Goal: Obtain resource: Download file/media

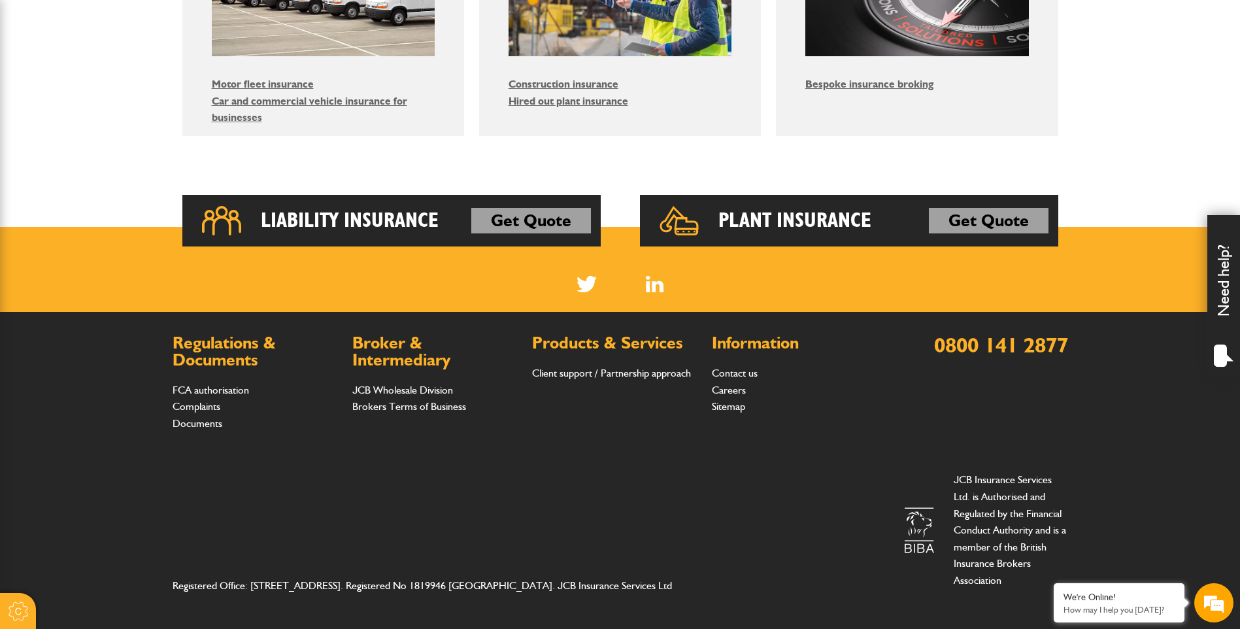
scroll to position [911, 0]
click at [199, 430] on li "Documents" at bounding box center [256, 423] width 167 height 17
click at [201, 424] on link "Documents" at bounding box center [198, 423] width 50 height 12
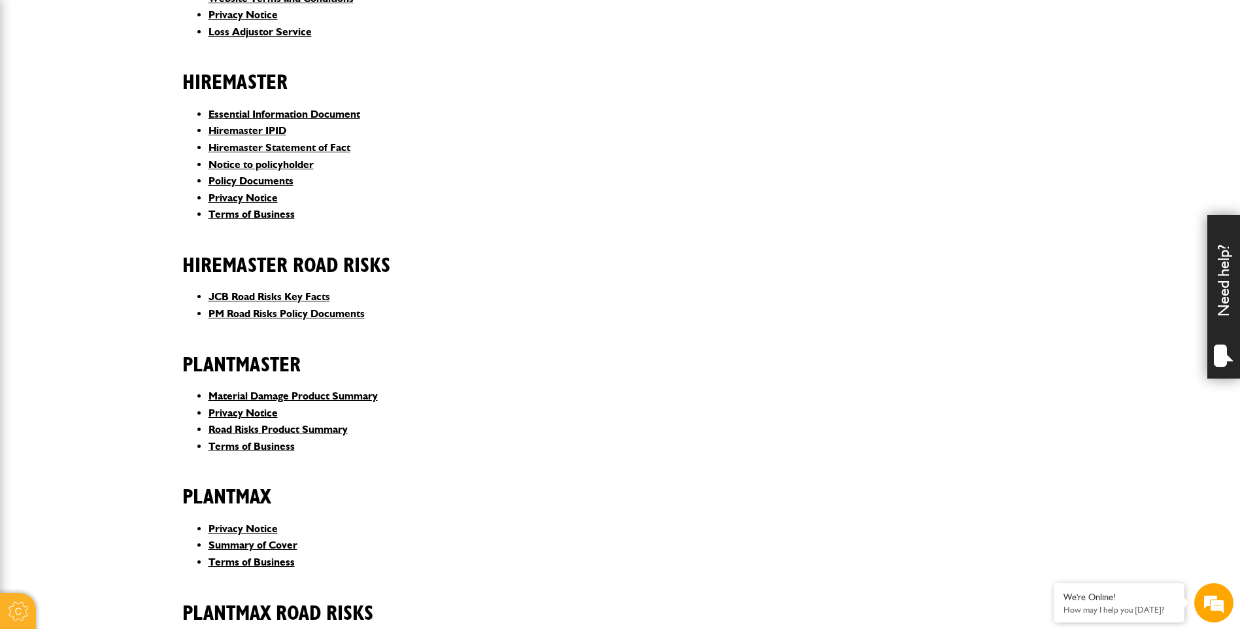
scroll to position [392, 0]
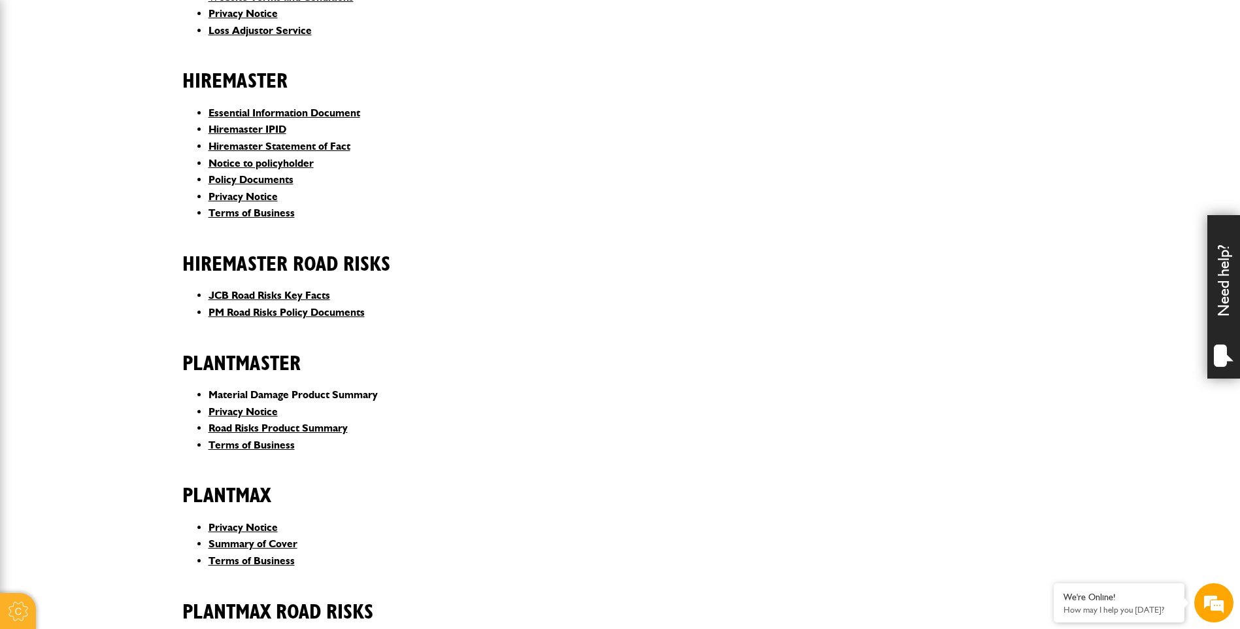
click at [258, 390] on link "Material Damage Product Summary" at bounding box center [293, 394] width 169 height 12
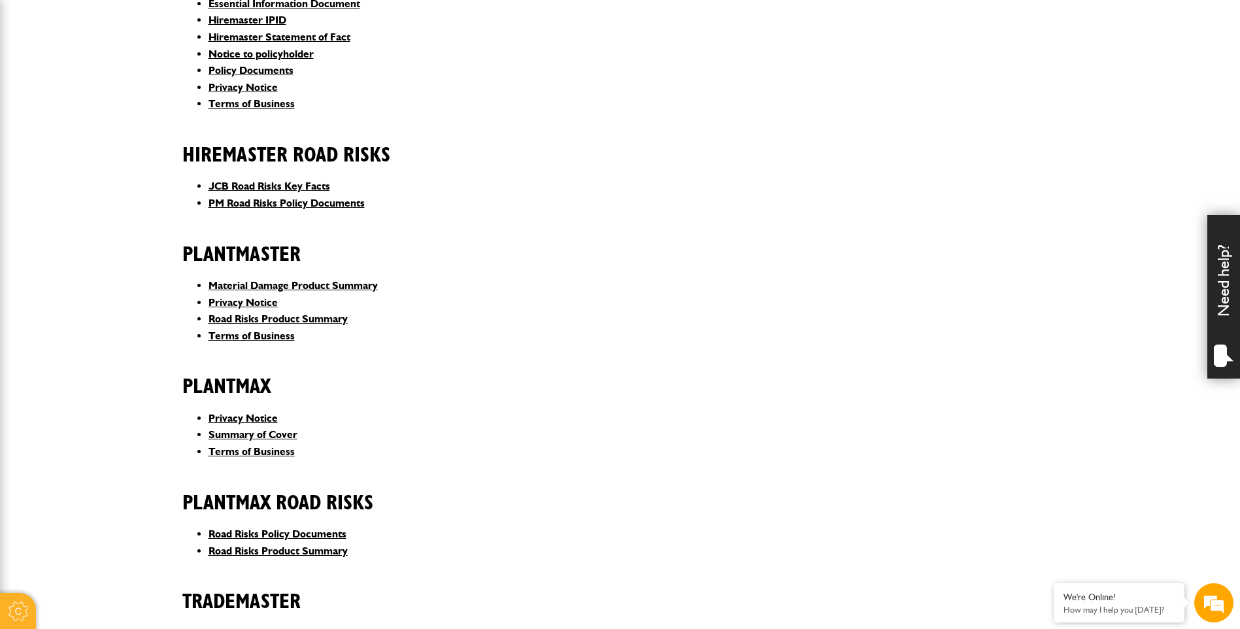
scroll to position [523, 0]
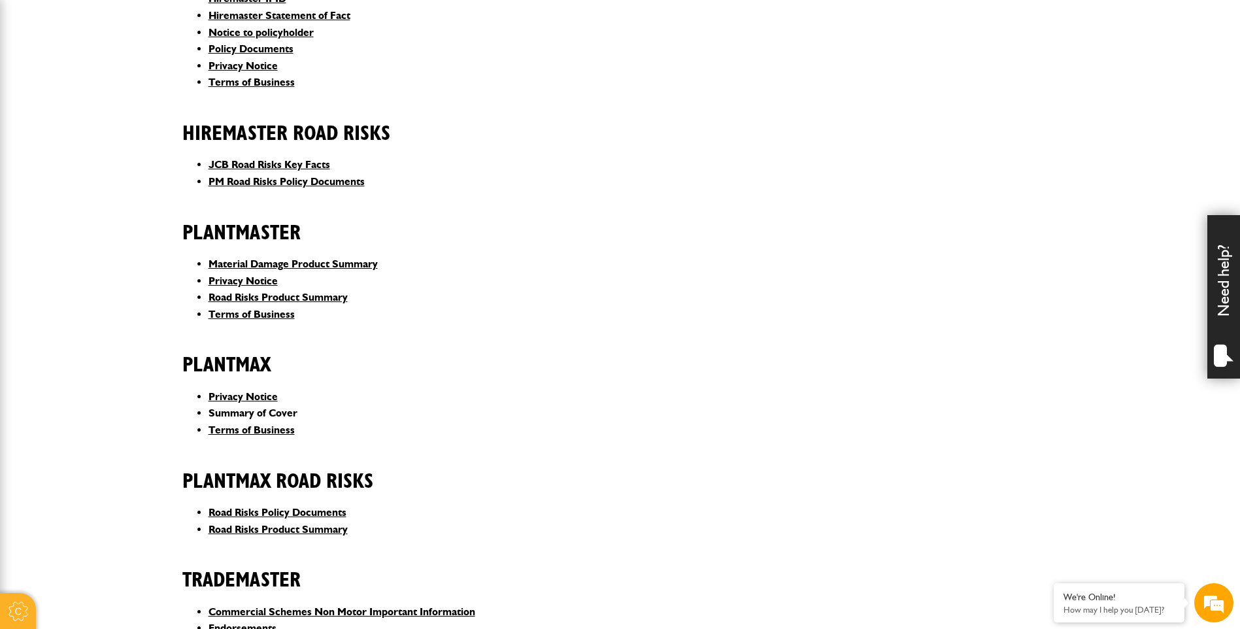
click at [256, 413] on link "Summary of Cover" at bounding box center [253, 413] width 89 height 12
